Goal: Task Accomplishment & Management: Use online tool/utility

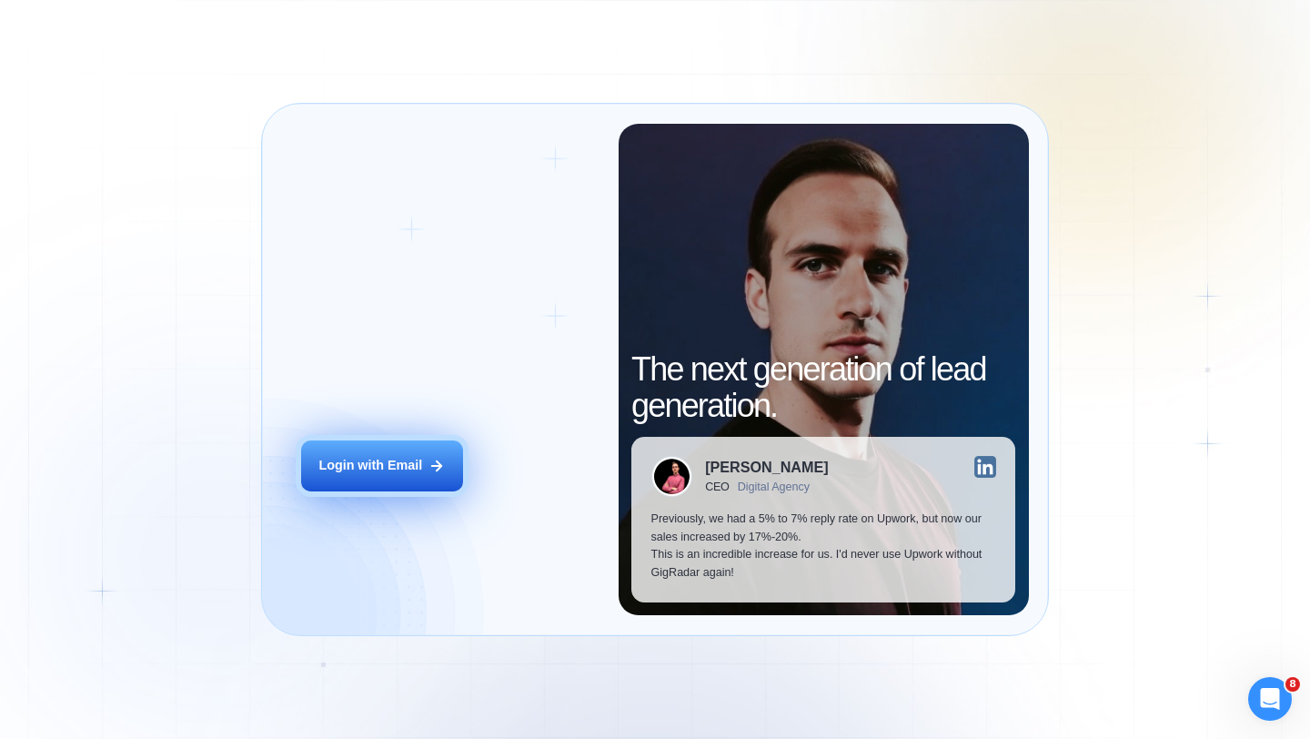
click at [427, 471] on button "Login with Email" at bounding box center [382, 465] width 162 height 51
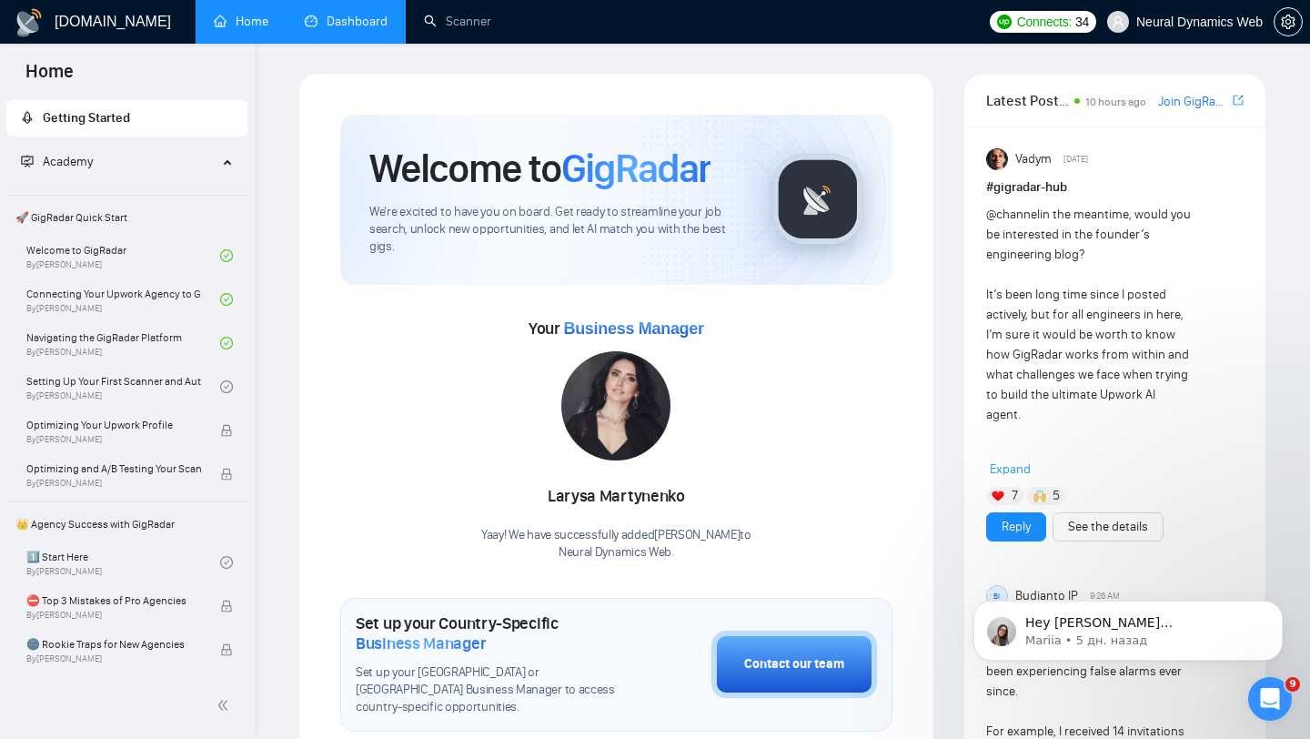
click at [383, 14] on link "Dashboard" at bounding box center [346, 21] width 83 height 15
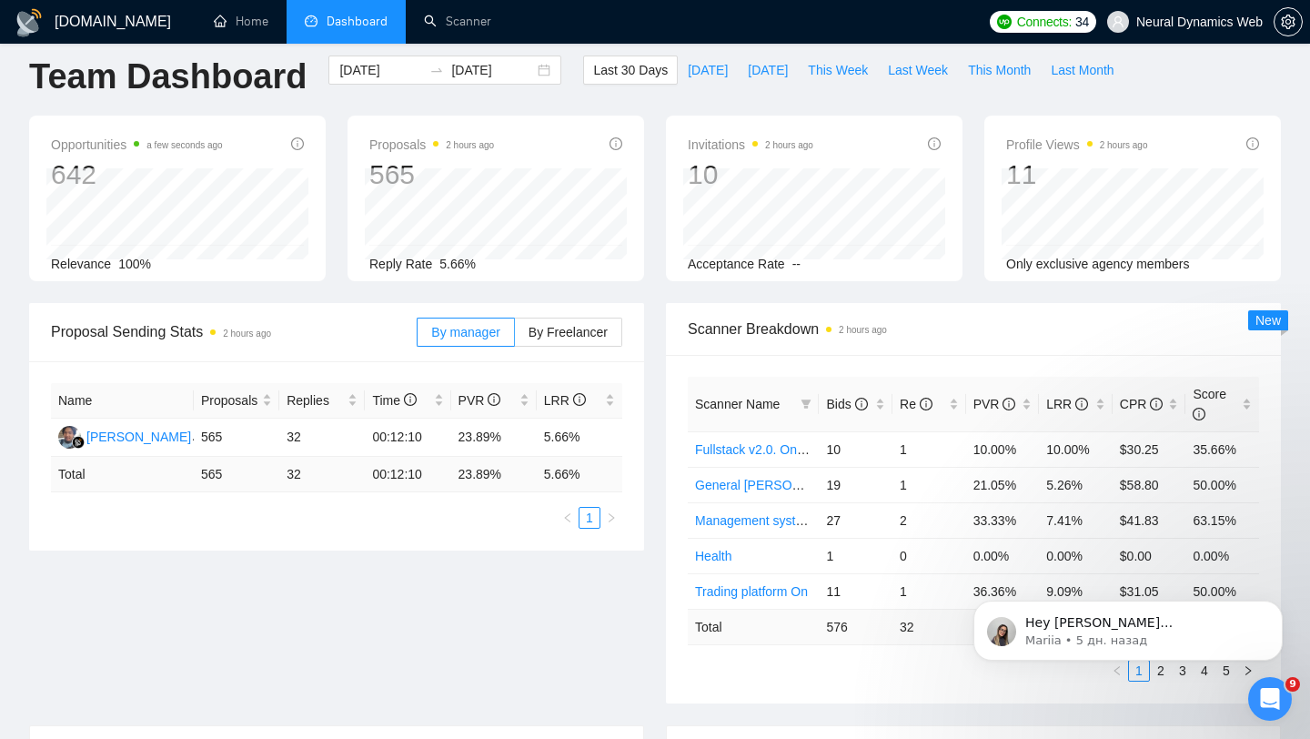
scroll to position [46, 0]
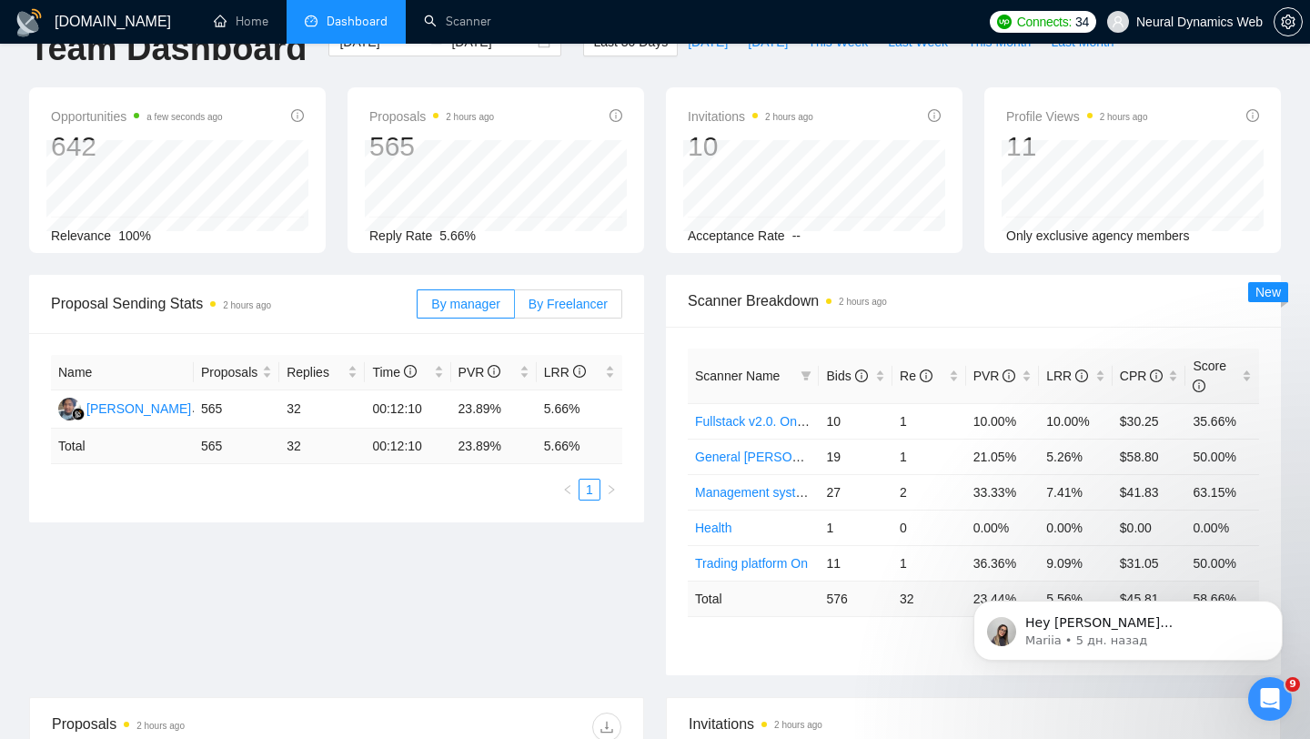
click at [591, 305] on span "By Freelancer" at bounding box center [568, 304] width 79 height 15
click at [515, 309] on input "By Freelancer" at bounding box center [515, 309] width 0 height 0
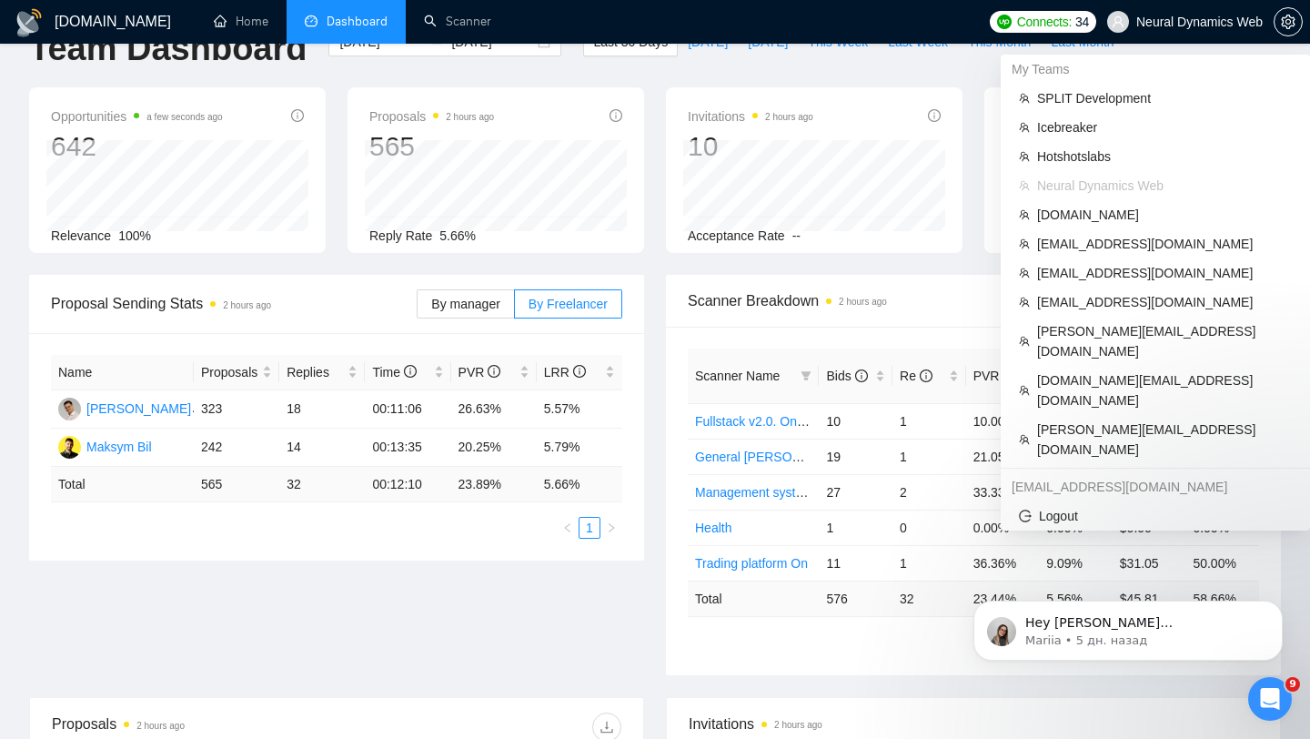
click at [1181, 29] on span "Neural Dynamics Web" at bounding box center [1185, 22] width 177 height 58
click at [1116, 370] on span "[DOMAIN_NAME][EMAIL_ADDRESS][DOMAIN_NAME]" at bounding box center [1164, 390] width 255 height 40
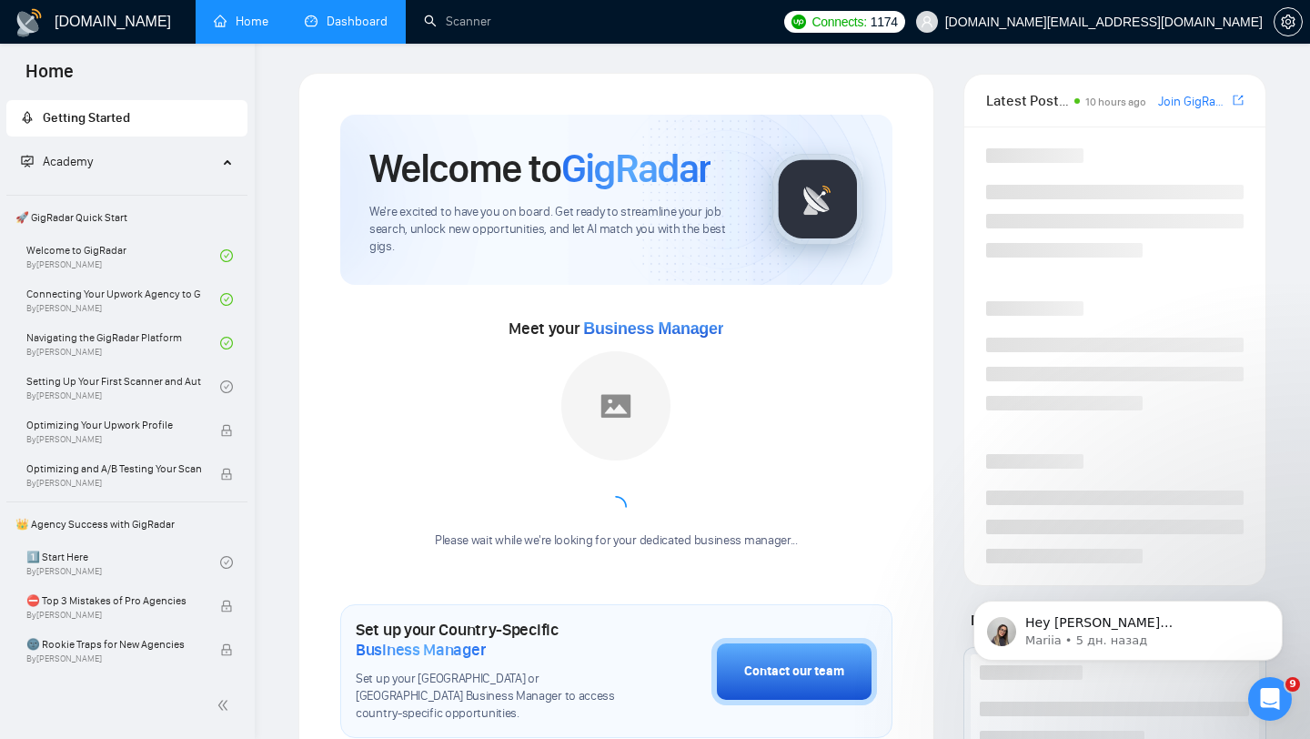
click at [339, 17] on link "Dashboard" at bounding box center [346, 21] width 83 height 15
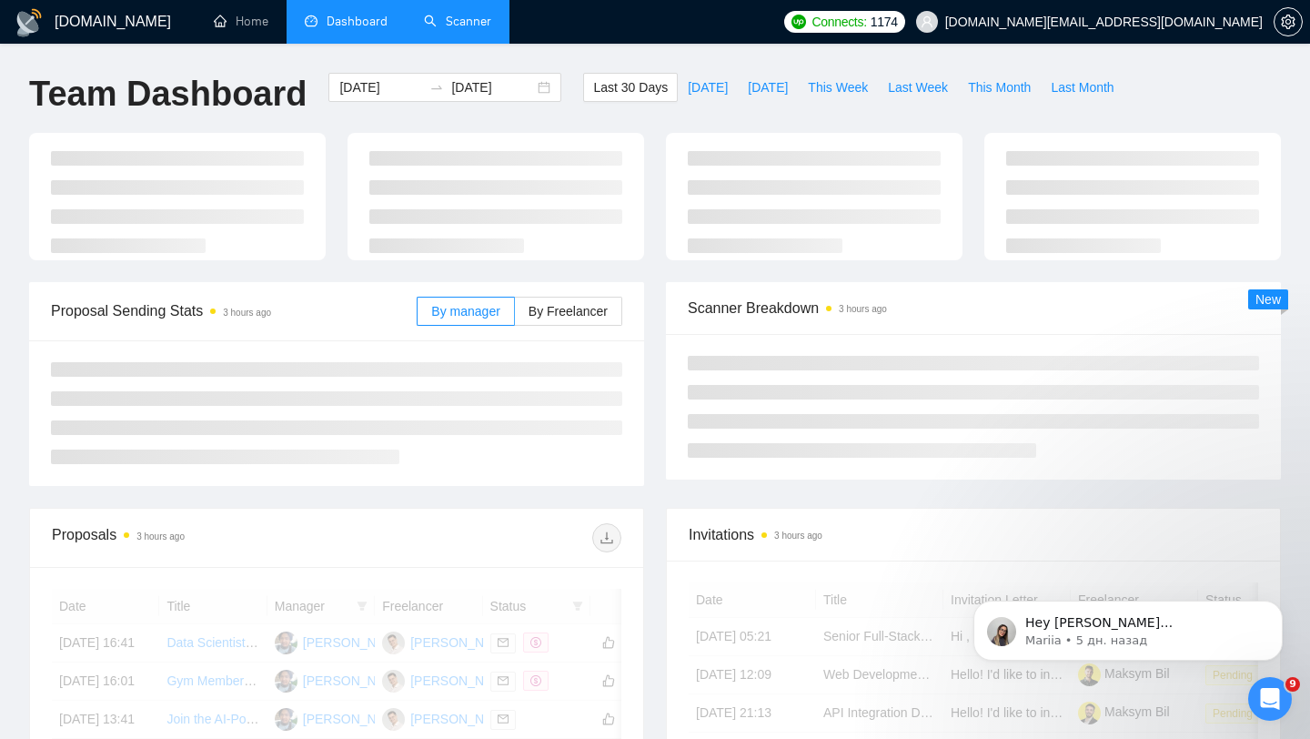
click at [465, 27] on link "Scanner" at bounding box center [457, 21] width 67 height 15
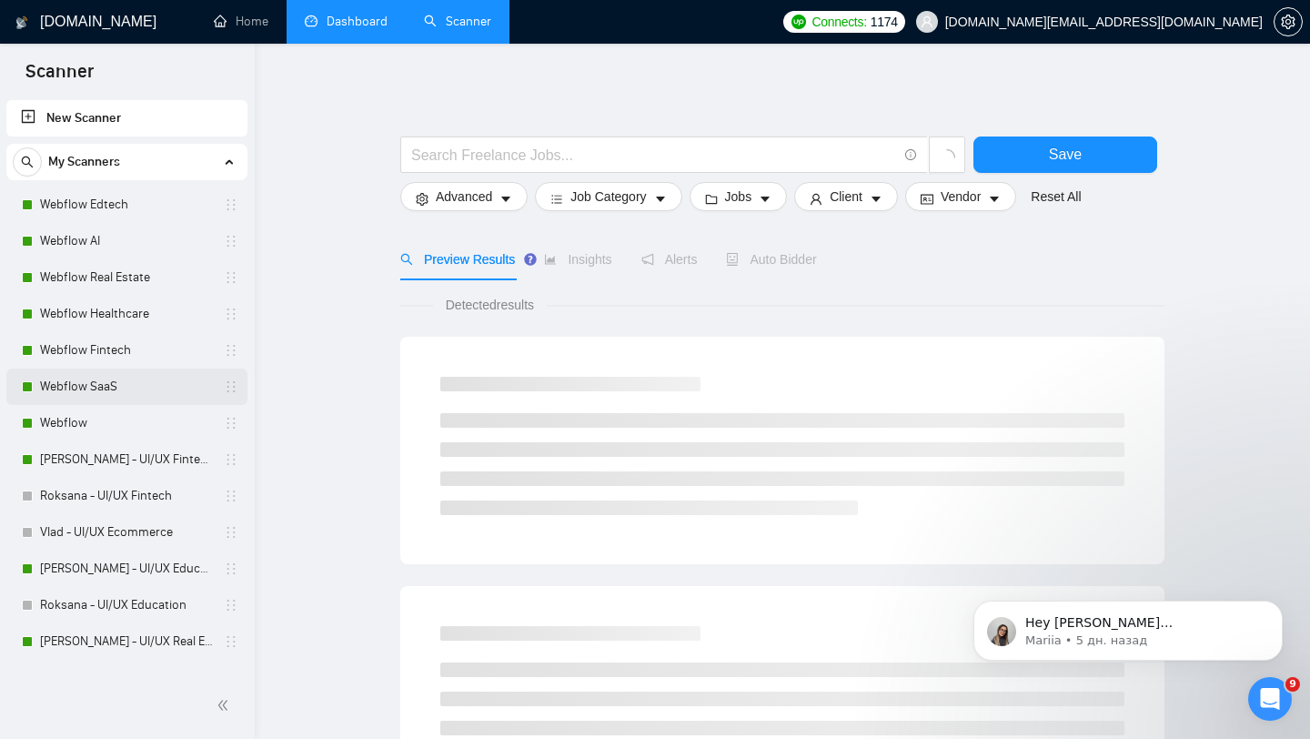
scroll to position [788, 0]
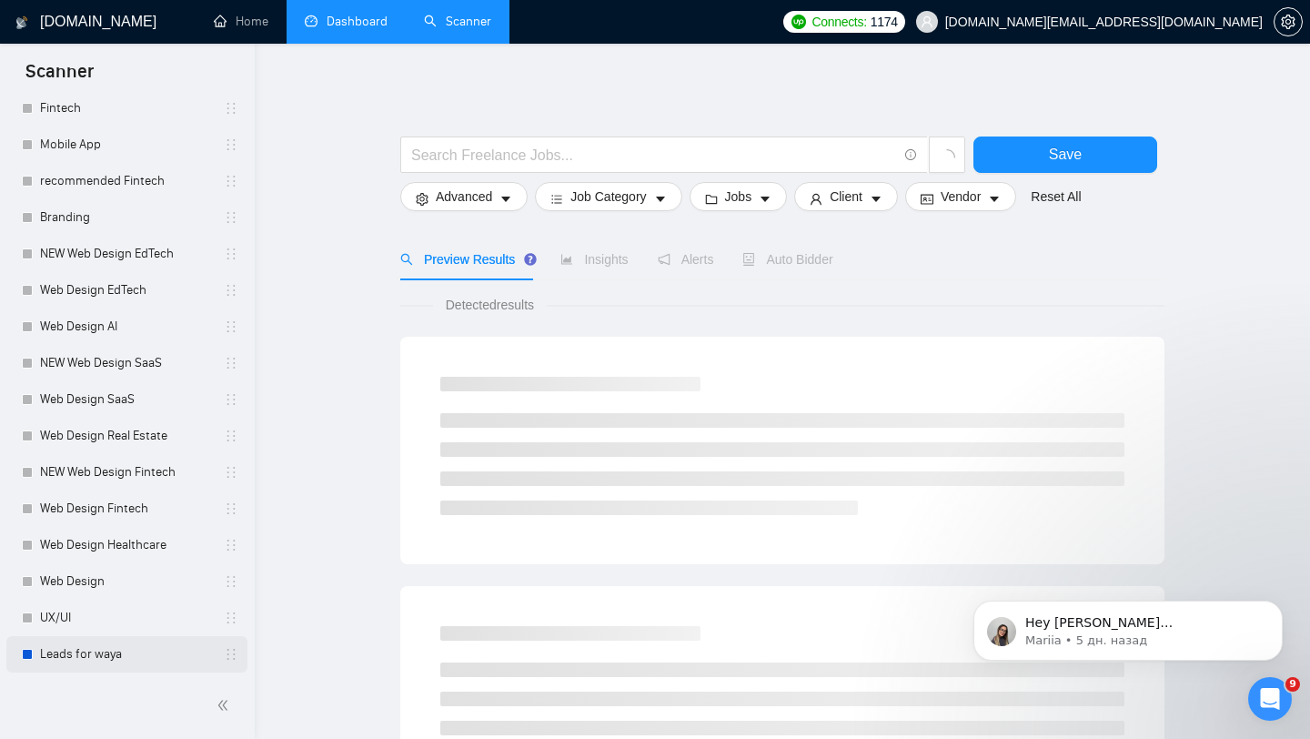
click at [90, 653] on link "Leads for waya" at bounding box center [126, 654] width 173 height 36
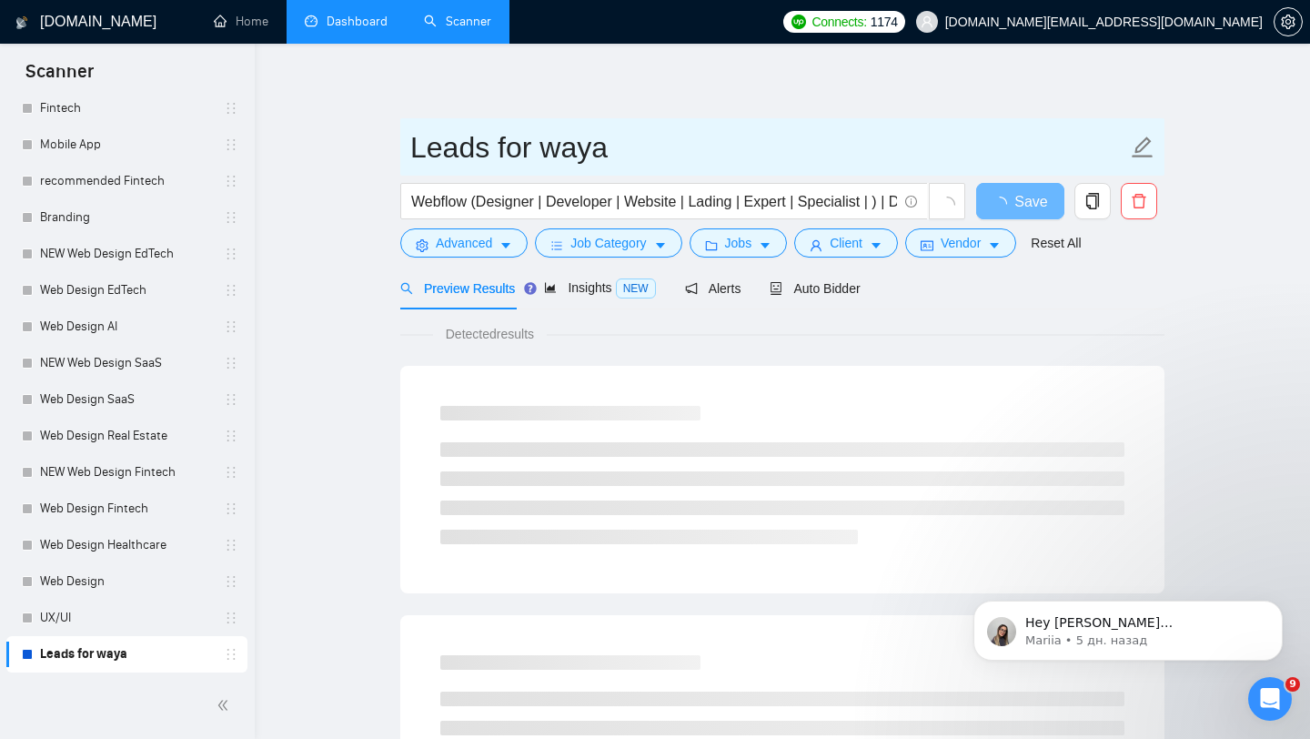
drag, startPoint x: 607, startPoint y: 140, endPoint x: 539, endPoint y: 138, distance: 68.3
click at [538, 138] on input "Leads for waya" at bounding box center [768, 148] width 717 height 46
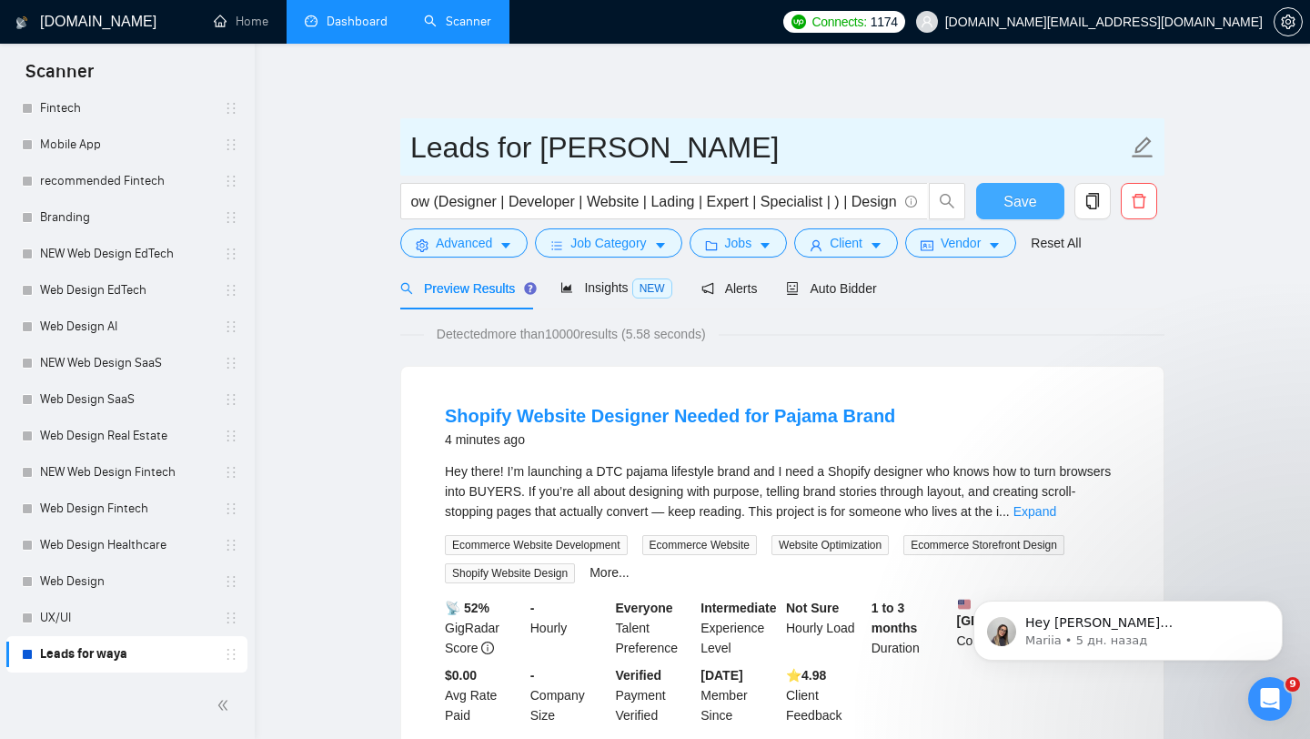
type input "Leads for [PERSON_NAME]"
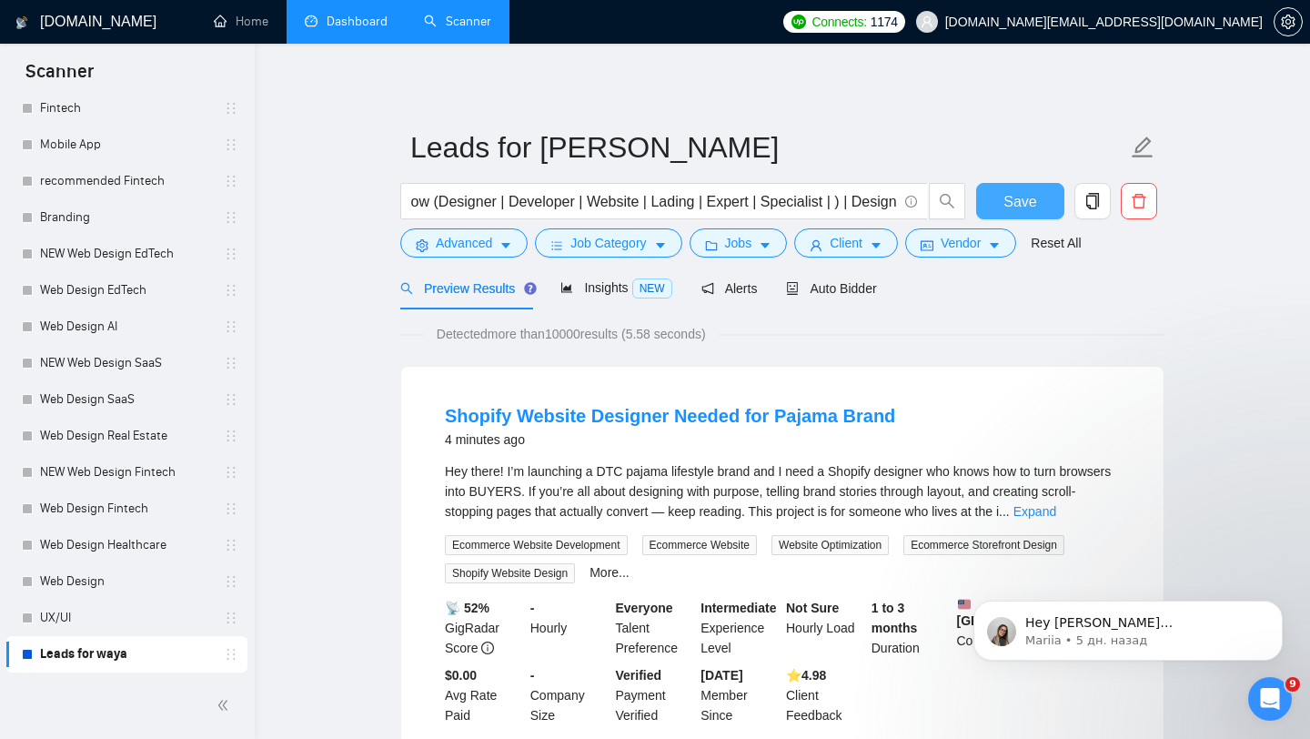
click at [1027, 191] on span "Save" at bounding box center [1020, 201] width 33 height 23
click at [871, 278] on div "Auto Bidder" at bounding box center [831, 288] width 90 height 20
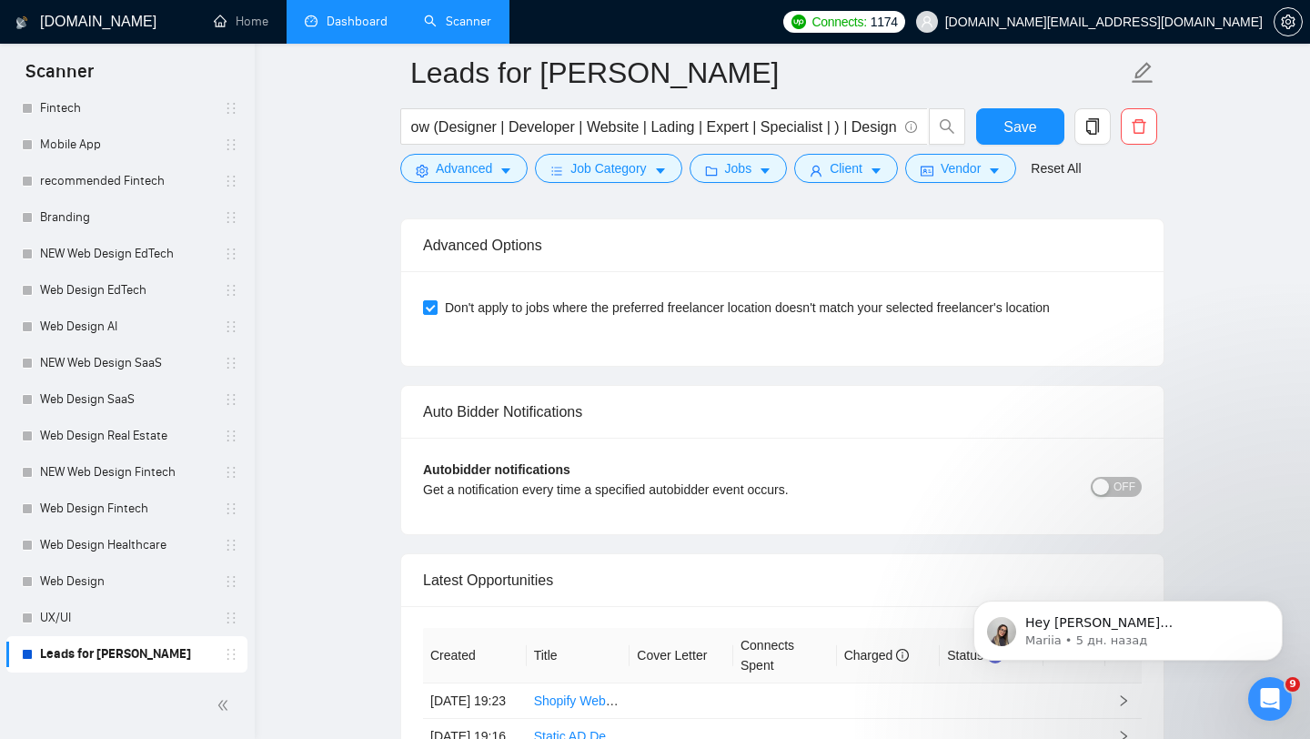
scroll to position [4324, 0]
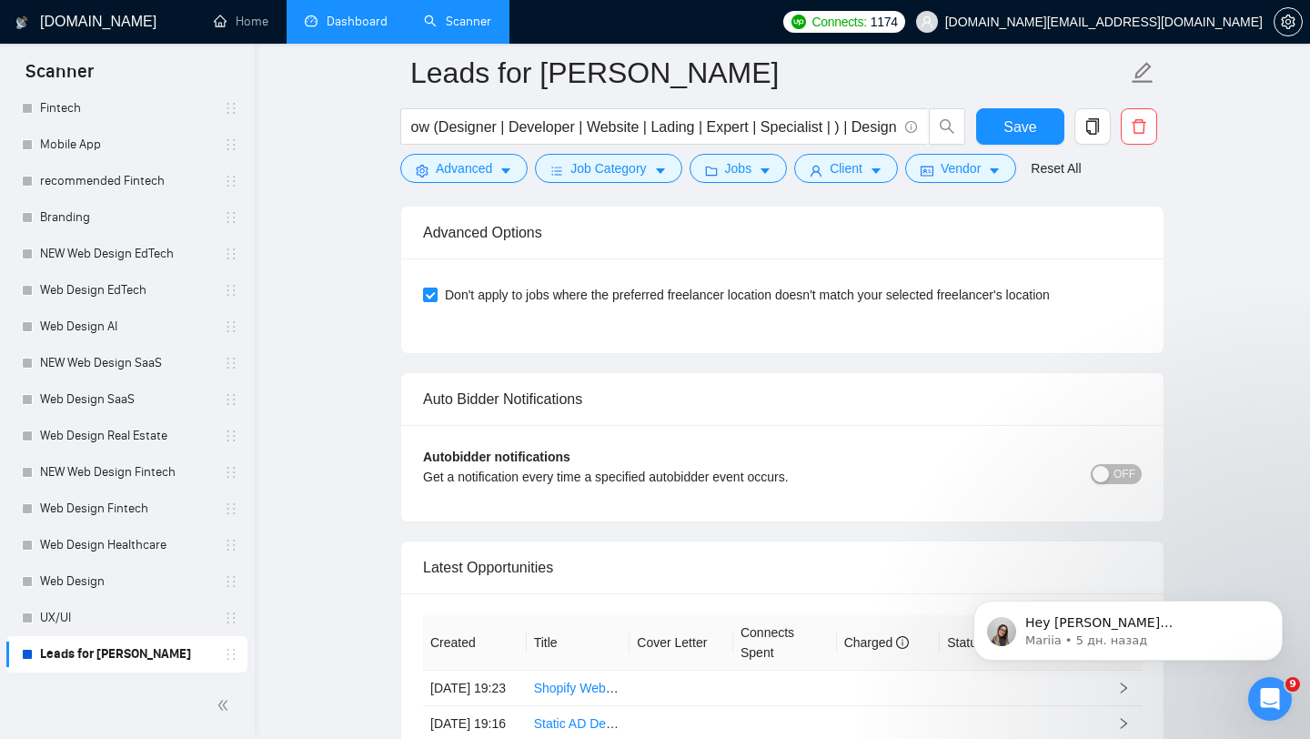
click at [1099, 482] on div "button" at bounding box center [1101, 474] width 16 height 16
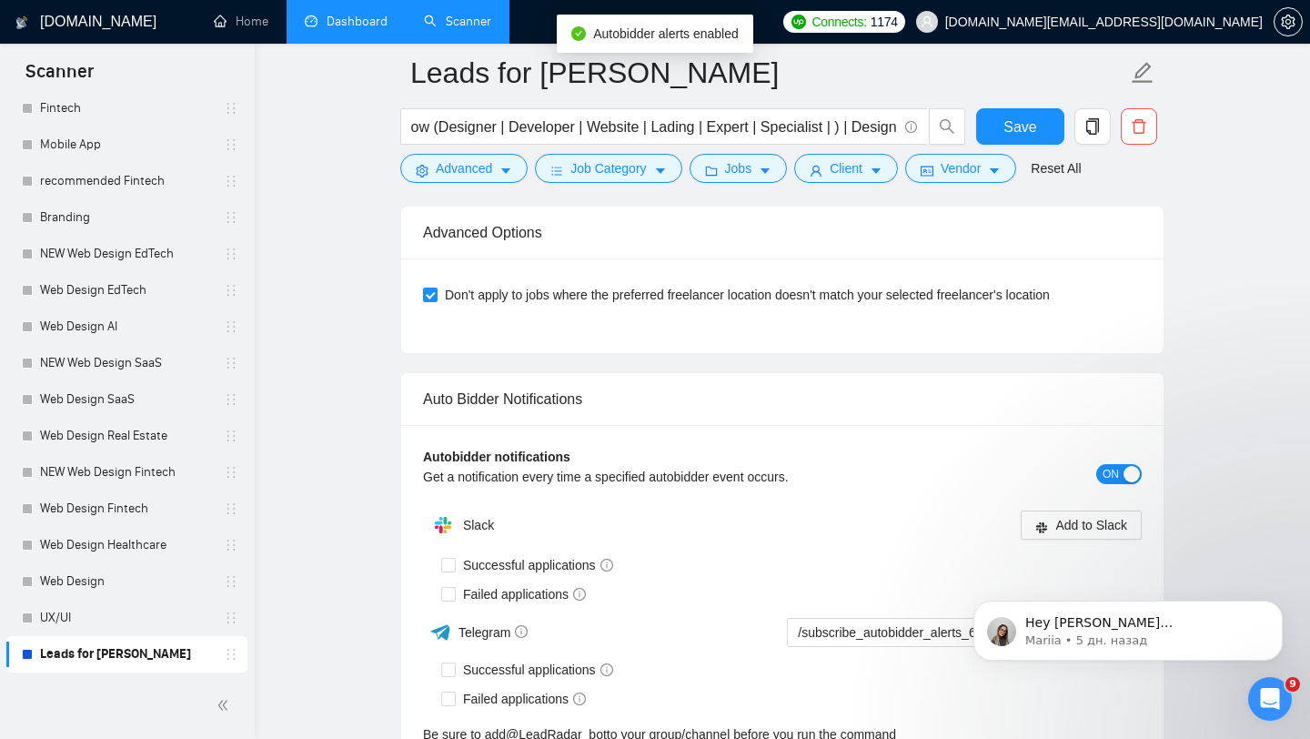
click at [1115, 484] on span "ON" at bounding box center [1111, 474] width 16 height 20
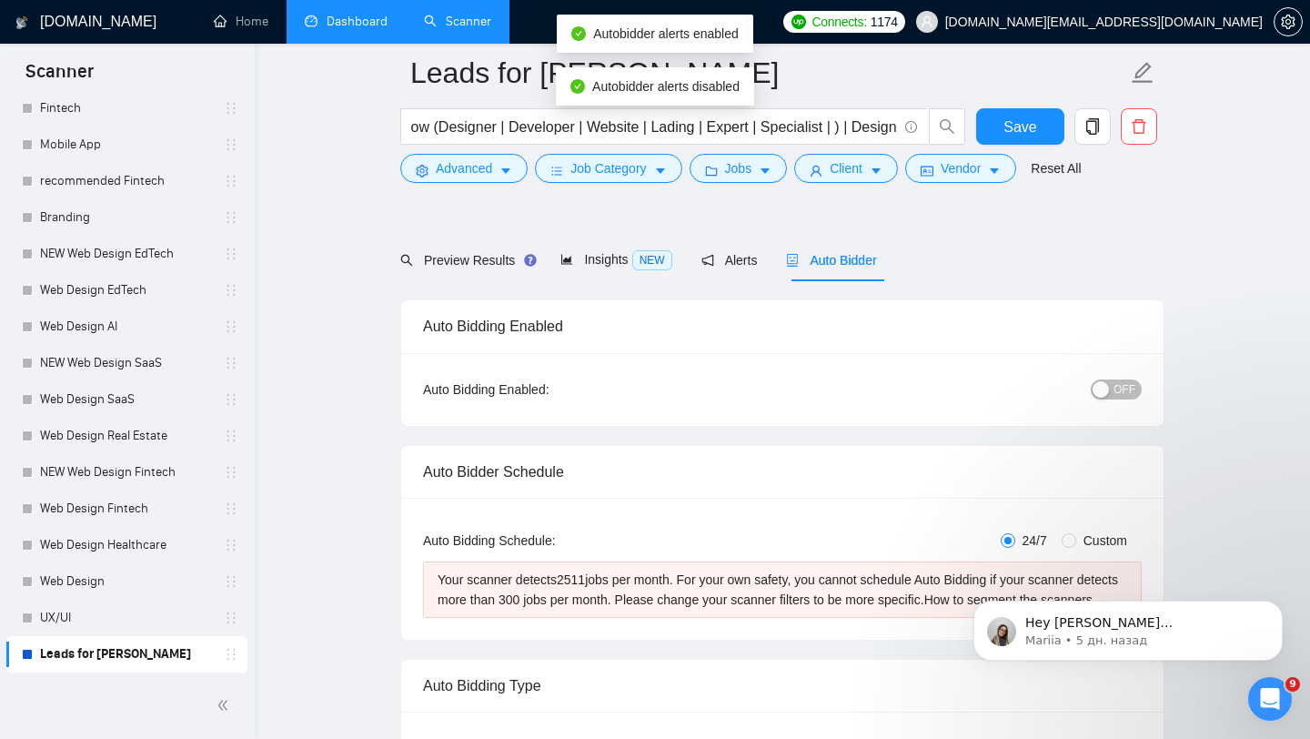
scroll to position [0, 0]
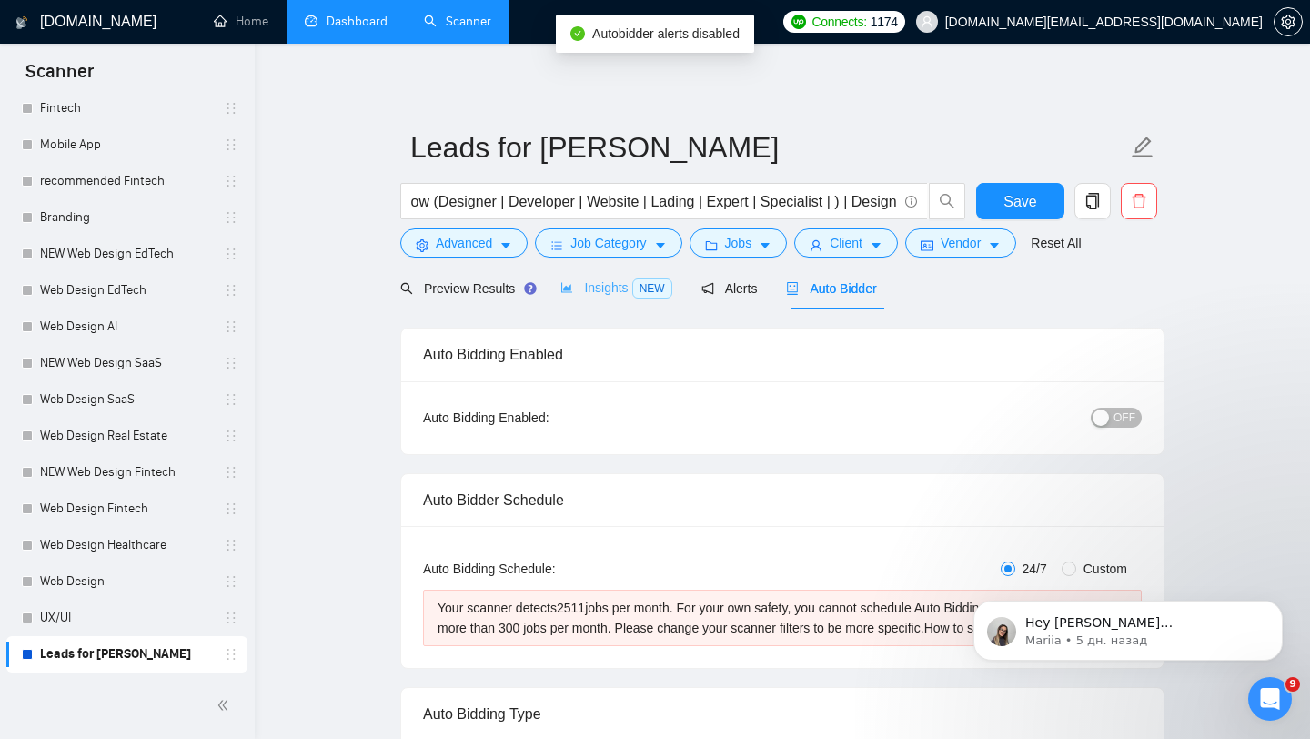
click at [598, 276] on div "Insights NEW" at bounding box center [616, 288] width 111 height 43
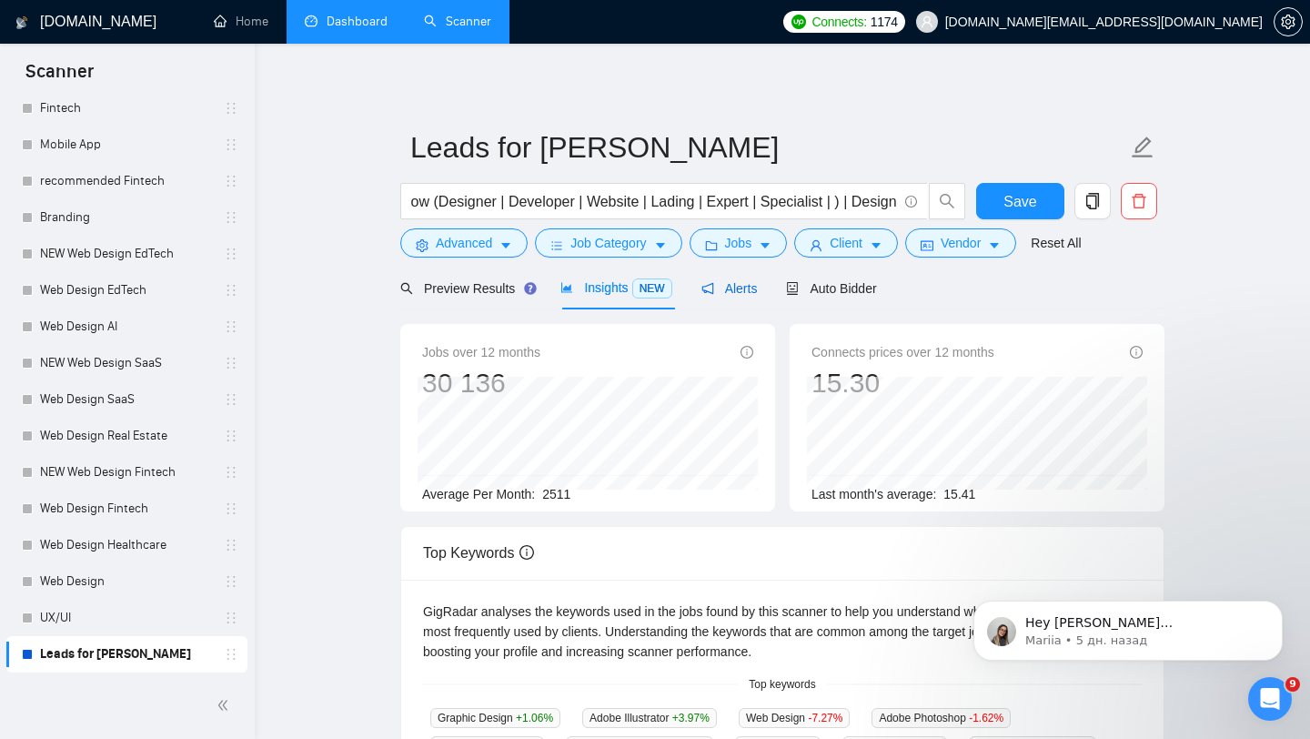
click at [730, 291] on span "Alerts" at bounding box center [730, 288] width 56 height 15
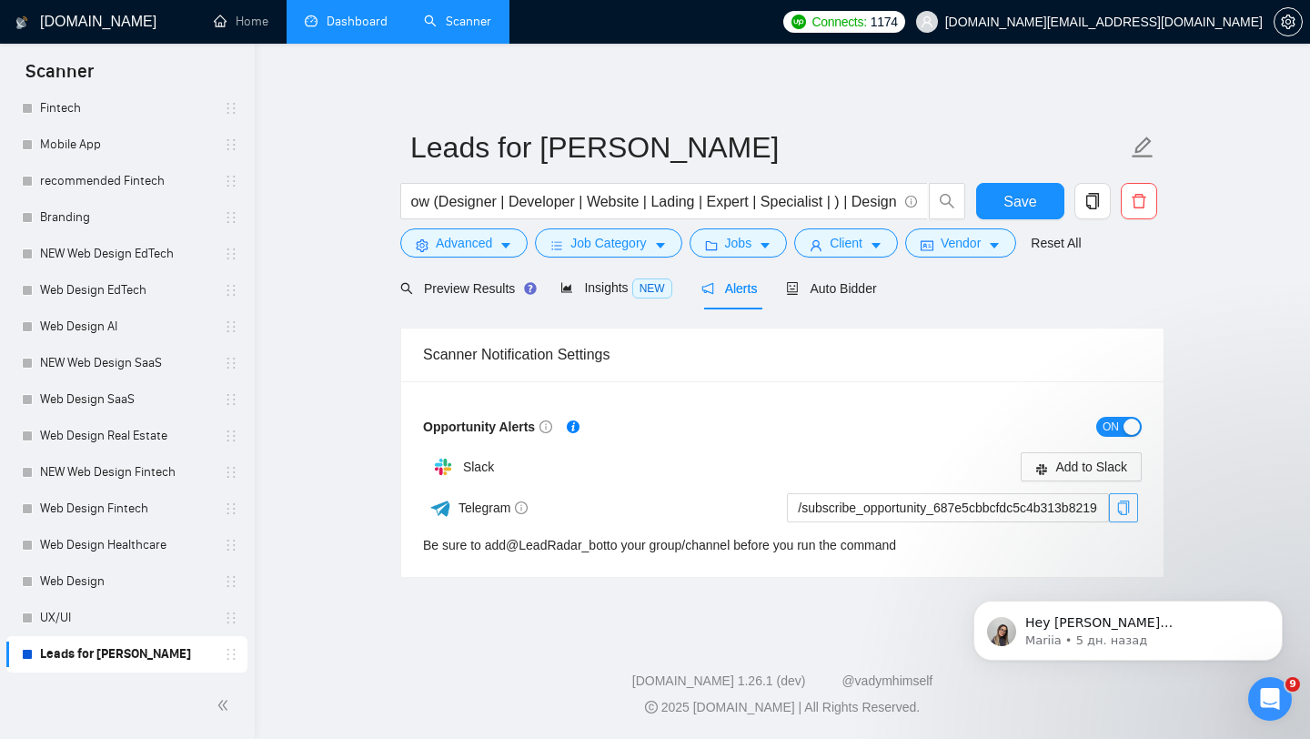
click at [1118, 506] on icon "copy" at bounding box center [1124, 508] width 12 height 15
click at [1130, 502] on icon "copy" at bounding box center [1124, 508] width 15 height 15
